Goal: Navigation & Orientation: Find specific page/section

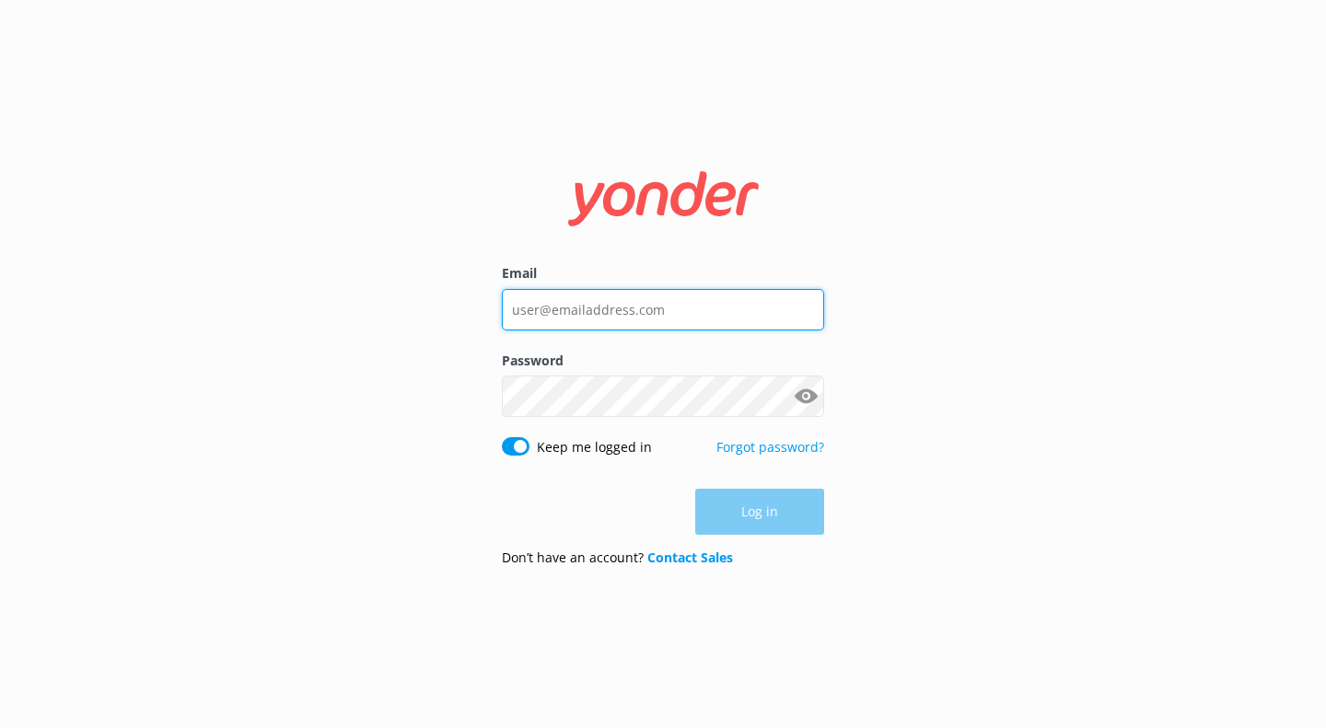
type input "[EMAIL_ADDRESS][DOMAIN_NAME]"
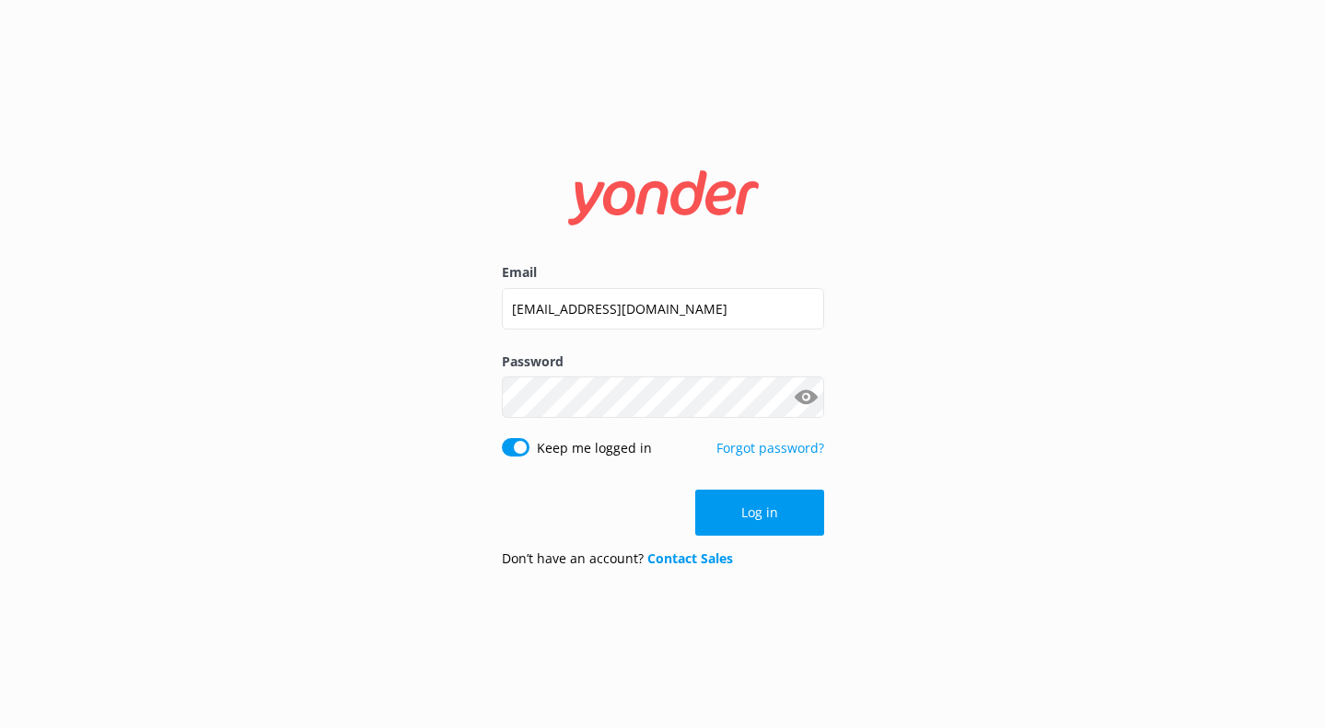
click at [724, 528] on div "Log in" at bounding box center [663, 513] width 322 height 46
click at [720, 527] on button "Log in" at bounding box center [759, 513] width 129 height 46
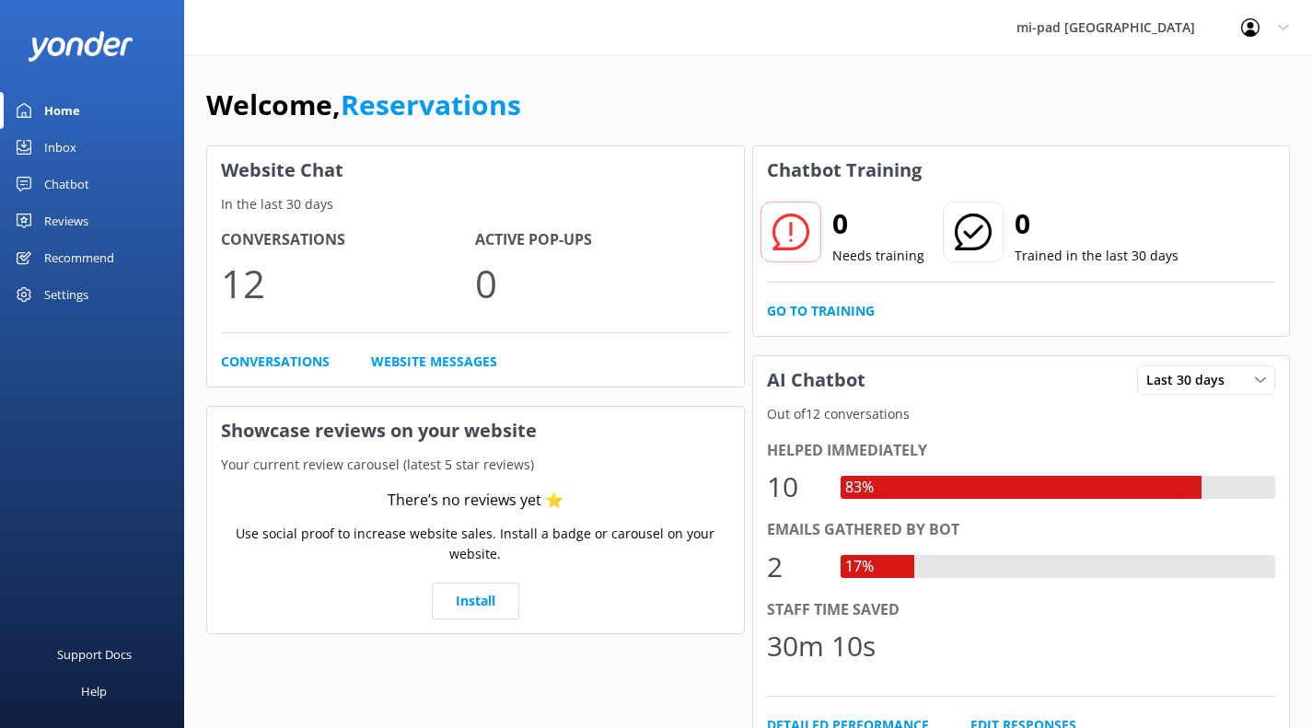
click at [57, 144] on div "Inbox" at bounding box center [60, 147] width 32 height 37
